Goal: Task Accomplishment & Management: Manage account settings

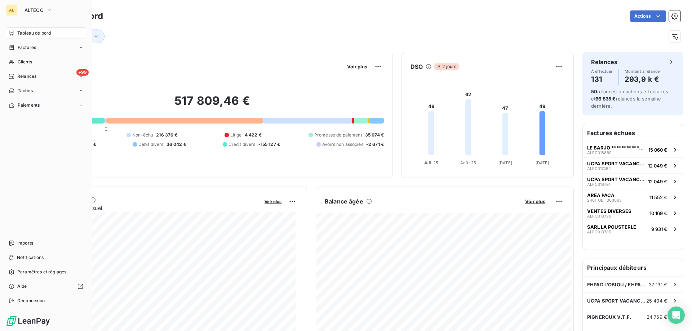
click at [18, 9] on div "AL ALTECC" at bounding box center [46, 10] width 80 height 12
click at [34, 9] on span "ALTECC" at bounding box center [34, 10] width 19 height 6
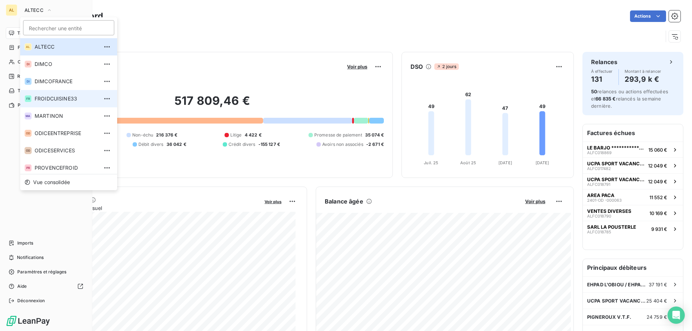
click at [57, 96] on span "FROIDCUISINE33" at bounding box center [67, 98] width 64 height 7
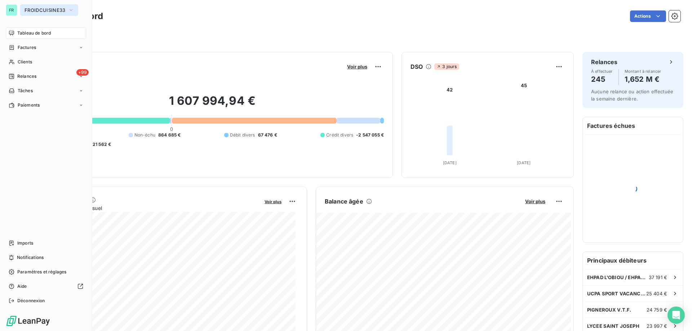
click at [51, 12] on span "FROIDCUISINE33" at bounding box center [45, 10] width 41 height 6
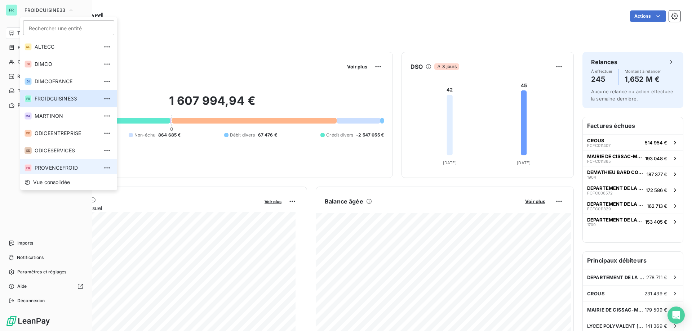
click at [52, 163] on li "PR PROVENCEFROID" at bounding box center [68, 167] width 97 height 17
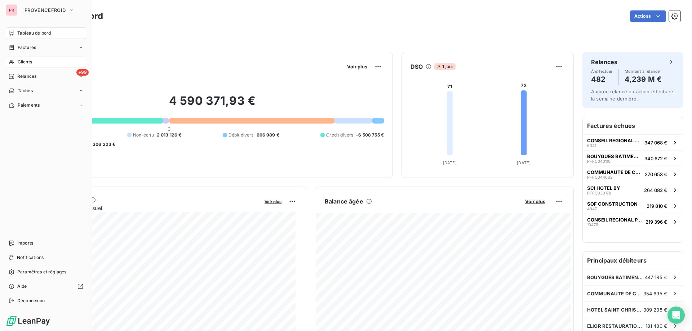
click at [19, 64] on span "Clients" at bounding box center [25, 62] width 14 height 6
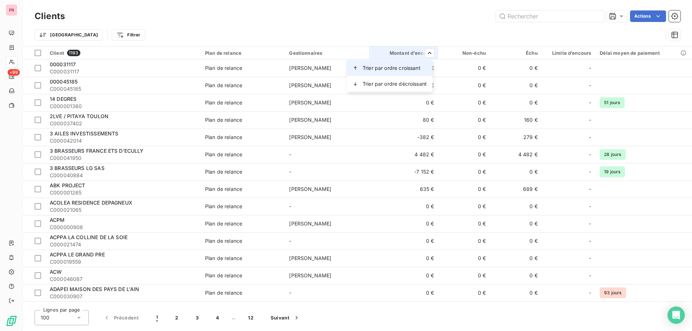
click at [407, 67] on span "Trier par ordre croissant" at bounding box center [392, 68] width 58 height 7
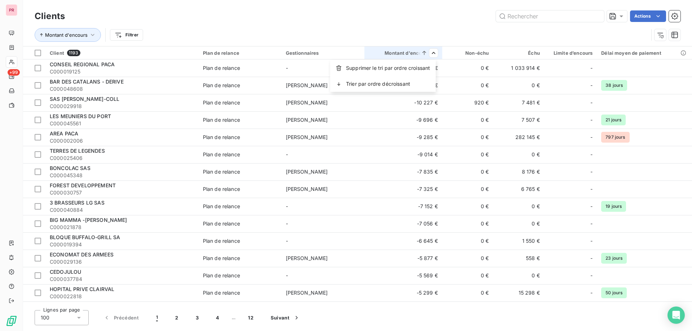
click at [437, 54] on html "PR +99 Clients Actions Montant d'encours Filtrer Client 1193 Plan de relance Ge…" at bounding box center [346, 165] width 692 height 331
click at [386, 68] on span "Supprimer le tri par ordre croissant" at bounding box center [388, 68] width 84 height 7
